Goal: Task Accomplishment & Management: Use online tool/utility

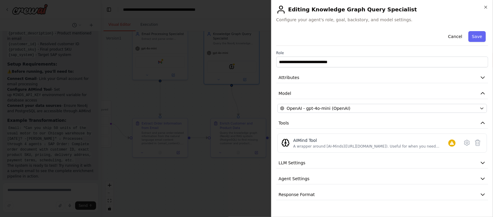
click at [488, 4] on div "**********" at bounding box center [382, 108] width 222 height 217
click at [487, 7] on icon "button" at bounding box center [486, 7] width 5 height 5
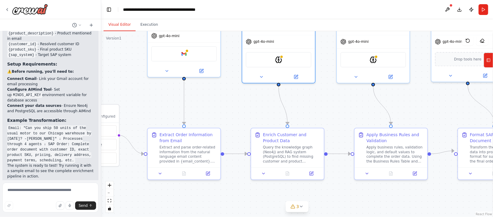
drag, startPoint x: 320, startPoint y: 103, endPoint x: 421, endPoint y: 97, distance: 100.2
click at [421, 97] on div ".deletable-edge-delete-btn { width: 20px; height: 20px; border: 0px solid #ffff…" at bounding box center [297, 124] width 392 height 186
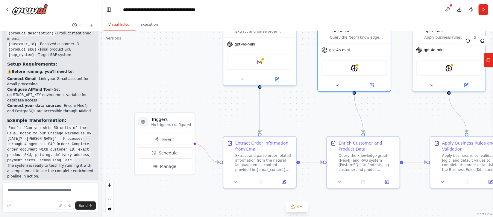
drag, startPoint x: 145, startPoint y: 92, endPoint x: 221, endPoint y: 101, distance: 76.6
click at [221, 101] on div ".deletable-edge-delete-btn { width: 20px; height: 20px; border: 0px solid #ffff…" at bounding box center [297, 124] width 392 height 186
click at [248, 67] on div "Google gmail" at bounding box center [260, 60] width 66 height 15
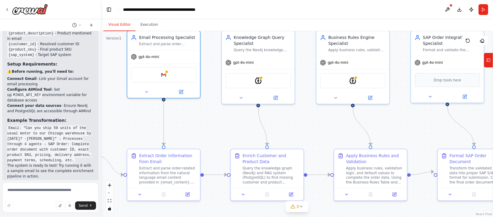
drag, startPoint x: 314, startPoint y: 124, endPoint x: 217, endPoint y: 137, distance: 97.0
click at [217, 137] on div ".deletable-edge-delete-btn { width: 20px; height: 20px; border: 0px solid #ffff…" at bounding box center [297, 124] width 392 height 186
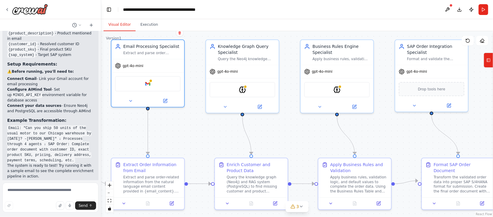
drag, startPoint x: 232, startPoint y: 130, endPoint x: 216, endPoint y: 139, distance: 18.6
click at [216, 139] on div ".deletable-edge-delete-btn { width: 20px; height: 20px; border: 0px solid #ffff…" at bounding box center [297, 124] width 392 height 186
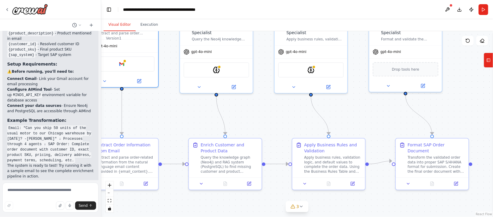
drag, startPoint x: 303, startPoint y: 133, endPoint x: 277, endPoint y: 113, distance: 32.7
click at [277, 113] on div ".deletable-edge-delete-btn { width: 20px; height: 20px; border: 0px solid #ffff…" at bounding box center [297, 124] width 392 height 186
click at [341, 171] on div "Apply business rules, validation logic, and default values to complete the orde…" at bounding box center [333, 163] width 58 height 19
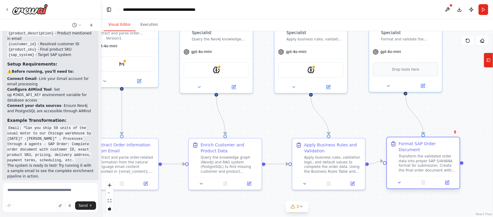
drag, startPoint x: 416, startPoint y: 156, endPoint x: 409, endPoint y: 162, distance: 9.1
click at [409, 162] on div "Transform the validated order data into proper SAP S/4HANA format for submissio…" at bounding box center [428, 163] width 58 height 19
click at [421, 176] on div at bounding box center [423, 182] width 73 height 12
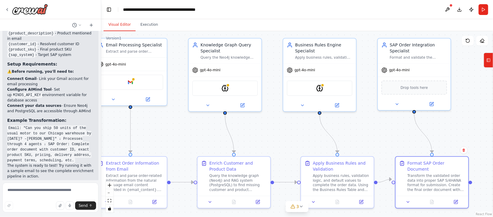
drag, startPoint x: 274, startPoint y: 106, endPoint x: 283, endPoint y: 125, distance: 20.2
click at [283, 125] on div ".deletable-edge-delete-btn { width: 20px; height: 20px; border: 0px solid #ffff…" at bounding box center [297, 124] width 392 height 186
